Goal: Check status: Check status

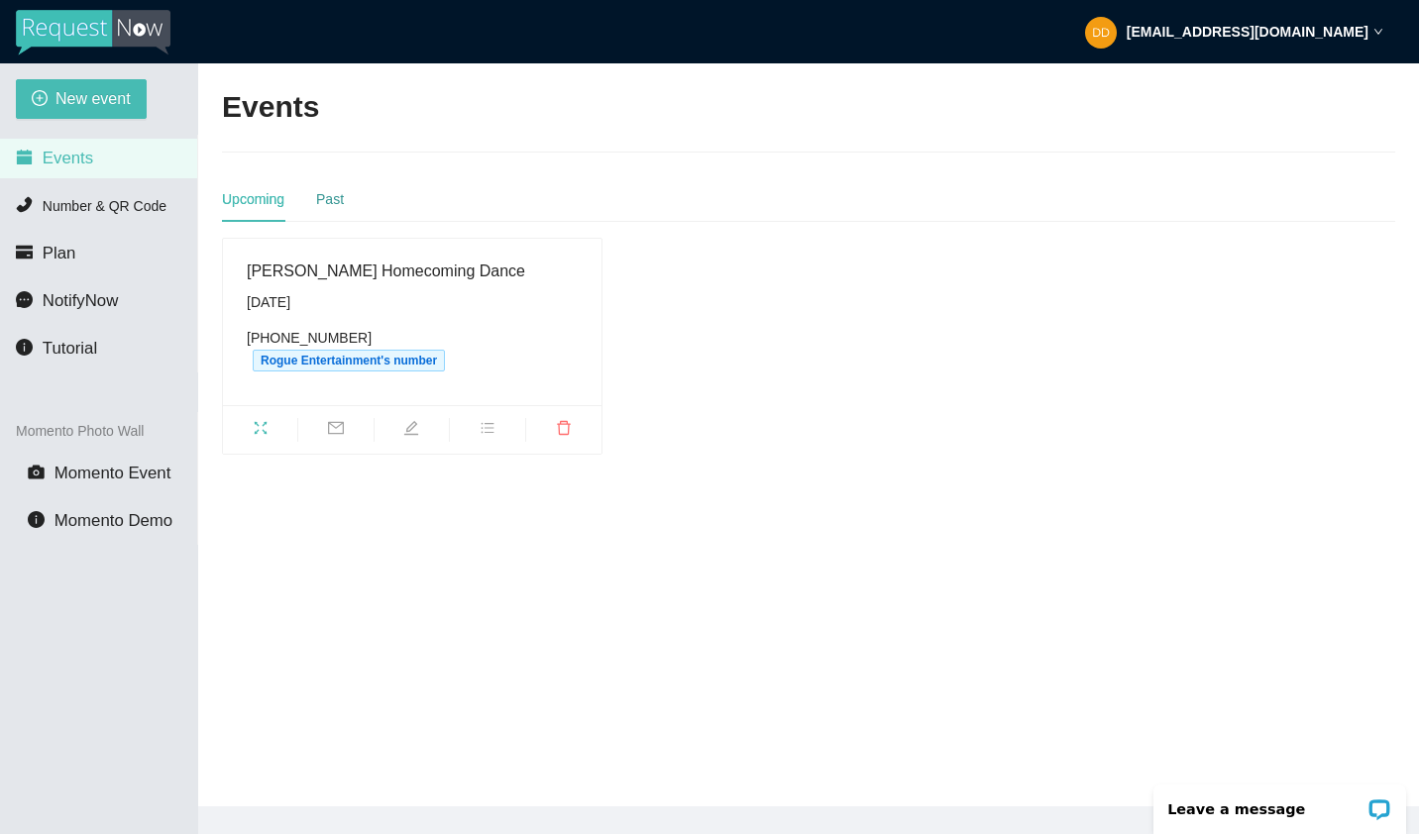
click at [329, 203] on div "Past" at bounding box center [330, 199] width 28 height 22
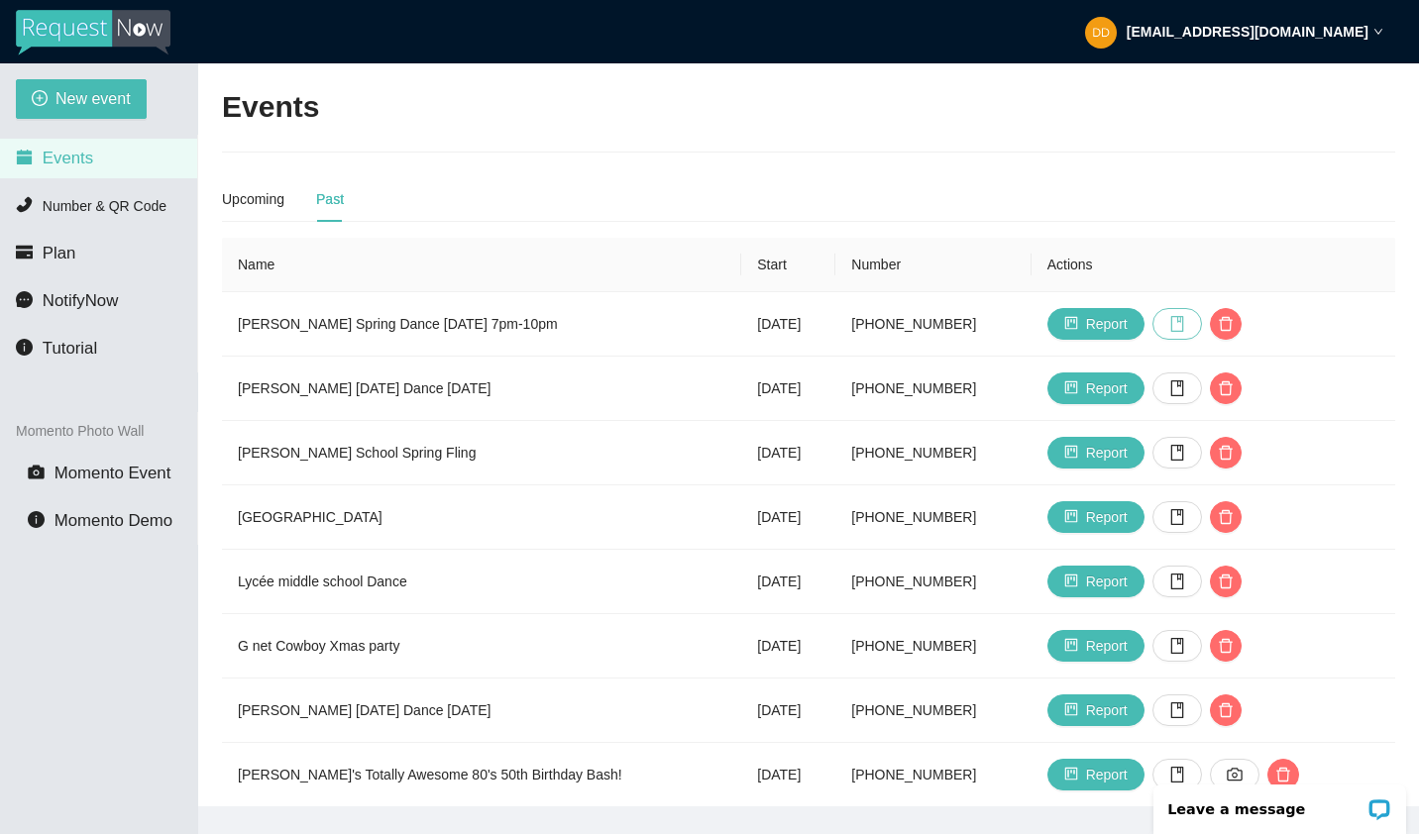
click at [1169, 323] on icon "book" at bounding box center [1177, 324] width 16 height 16
